Goal: Task Accomplishment & Management: Complete application form

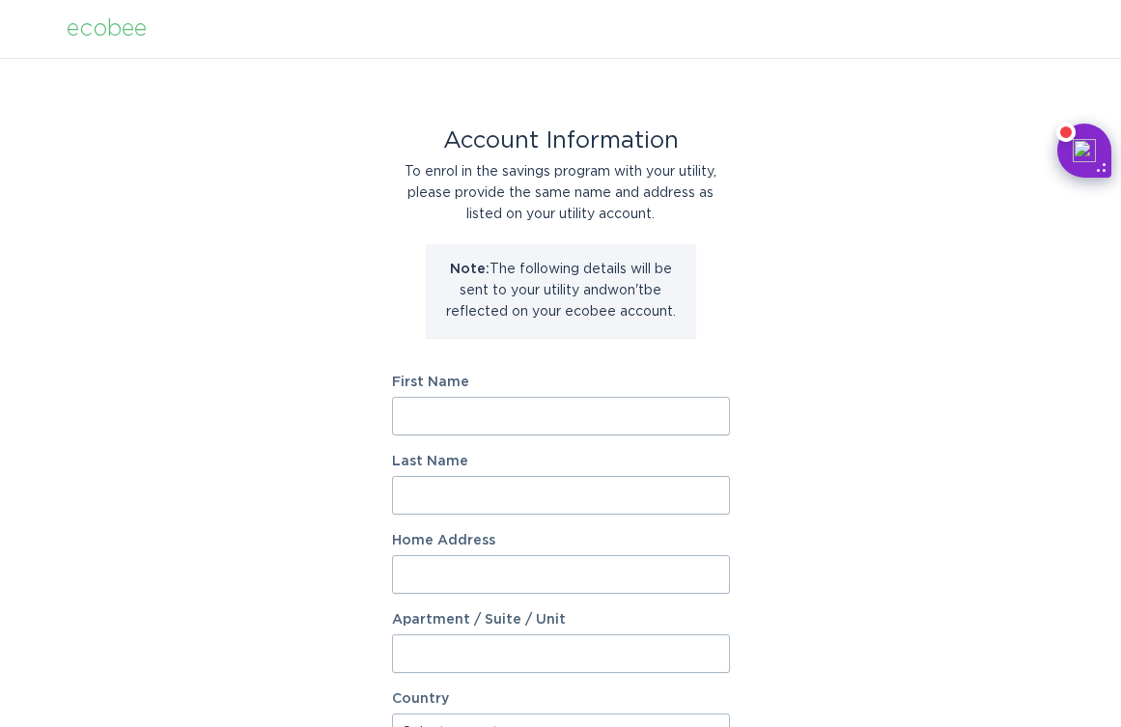
click at [487, 418] on input "First Name" at bounding box center [561, 416] width 338 height 39
type input "[PERSON_NAME]"
type input "CUMMINGS"
type input "817 Jefferson Road"
select select "US"
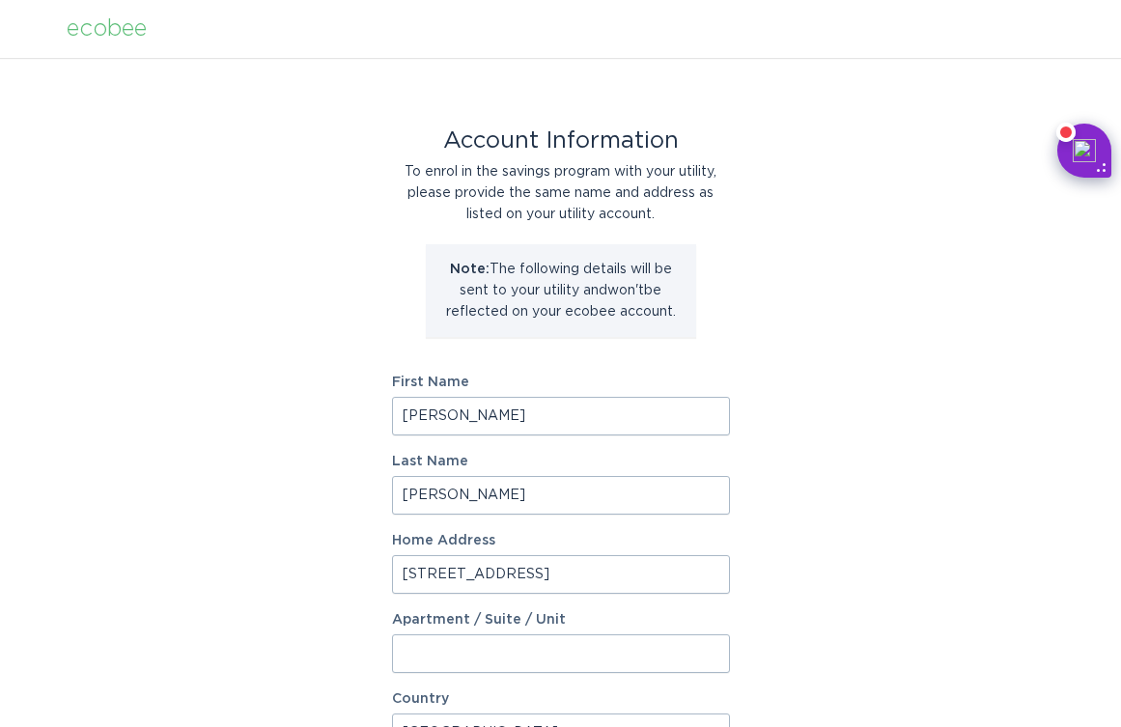
type input "GREENSBORO"
type input "27410"
select select "NC"
drag, startPoint x: 382, startPoint y: 571, endPoint x: 211, endPoint y: 571, distance: 170.9
click at [211, 571] on div "Account Information To enrol in the savings program with your utility, please p…" at bounding box center [560, 591] width 1121 height 1067
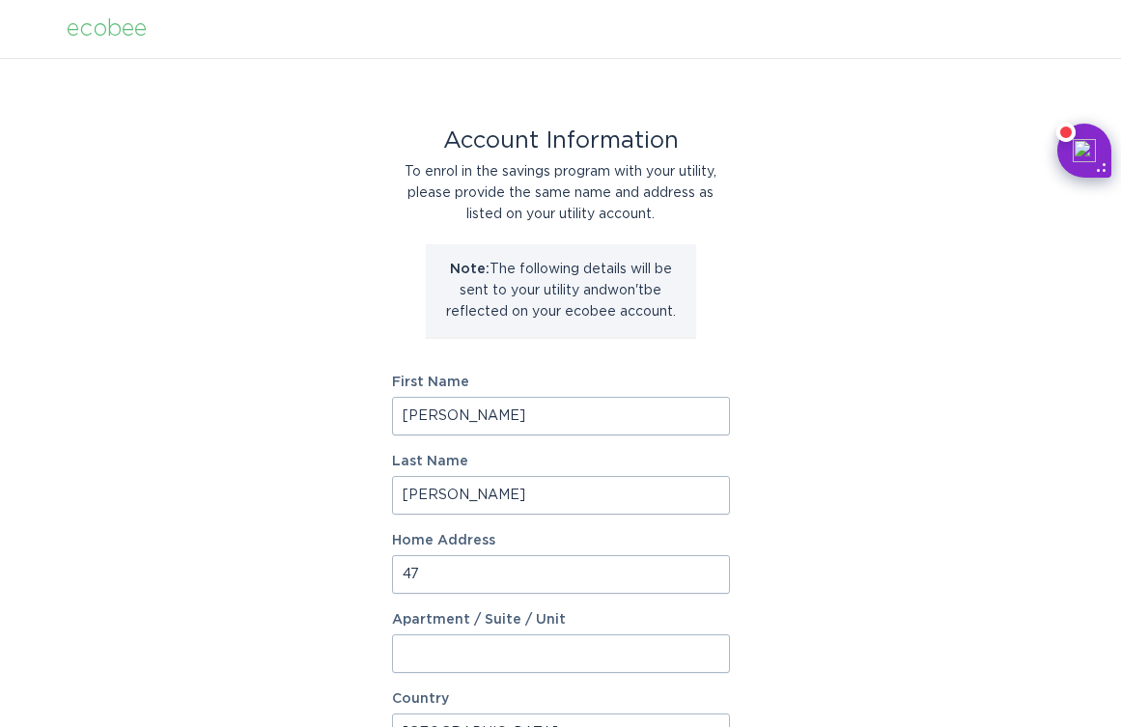
type input "4717 Melissa Road"
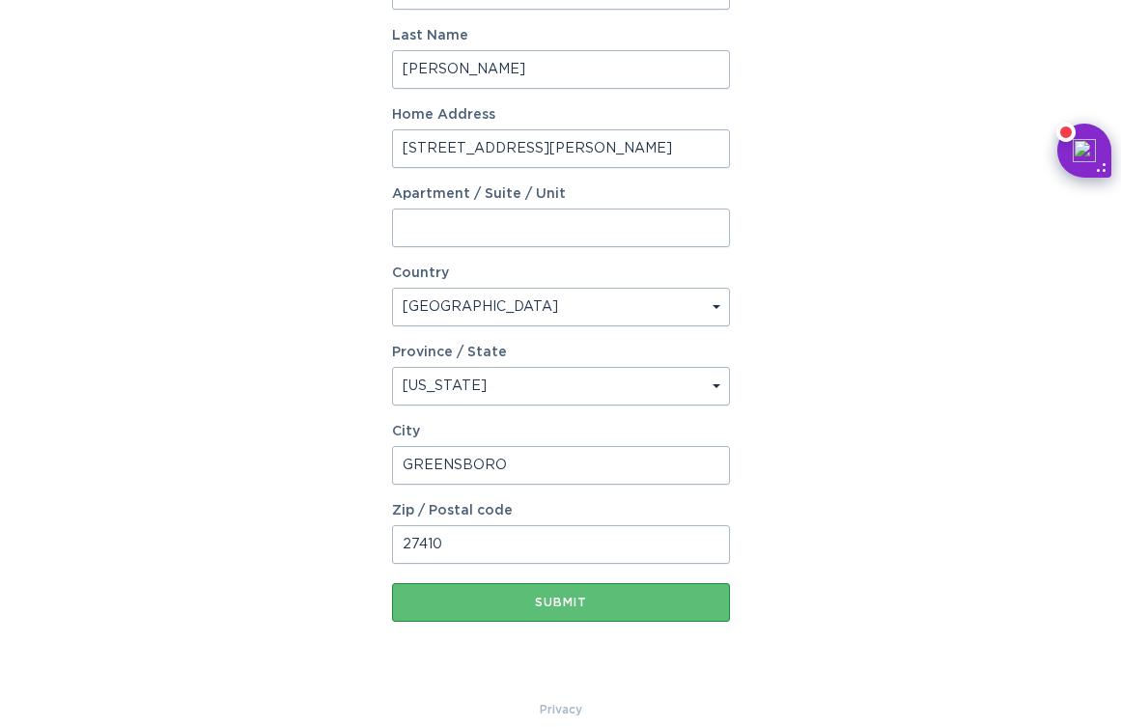
scroll to position [448, 0]
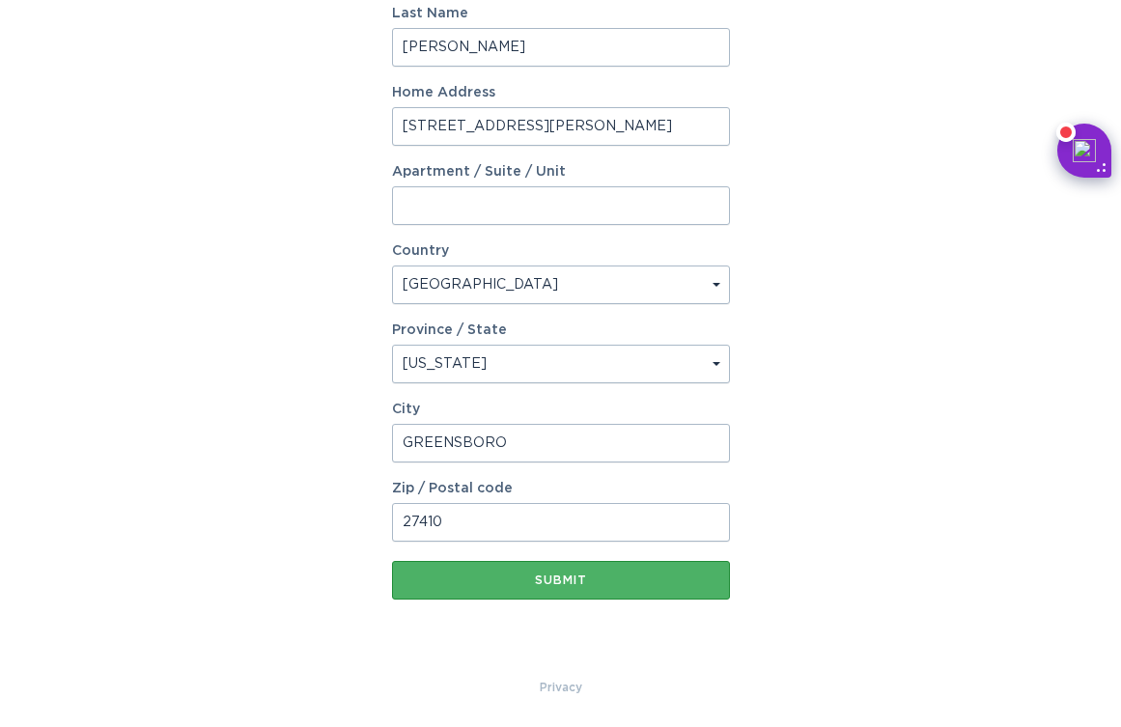
click at [504, 583] on div "Submit" at bounding box center [561, 580] width 319 height 12
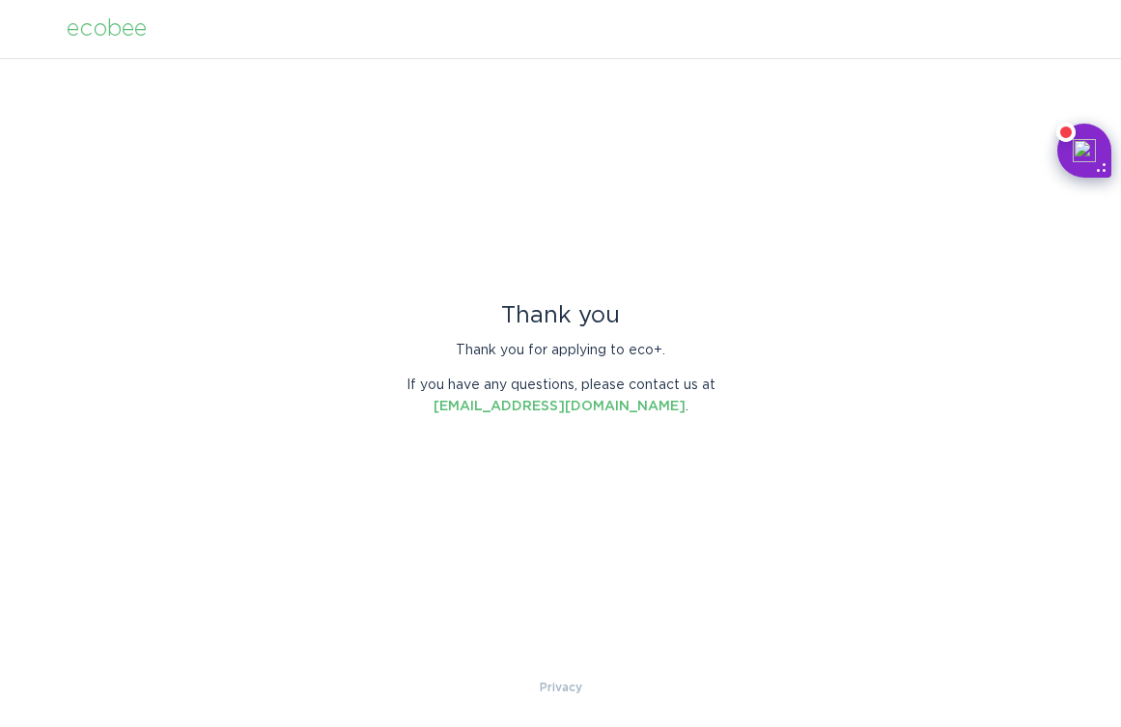
scroll to position [0, 0]
